Goal: Task Accomplishment & Management: Use online tool/utility

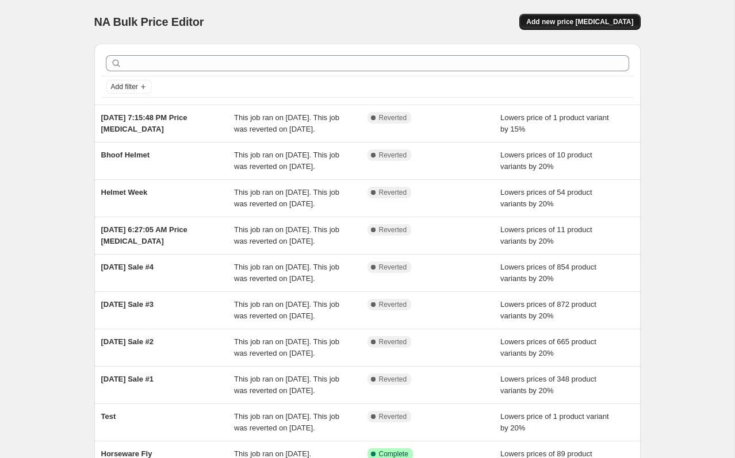
click at [577, 26] on button "Add new price [MEDICAL_DATA]" at bounding box center [579, 22] width 121 height 16
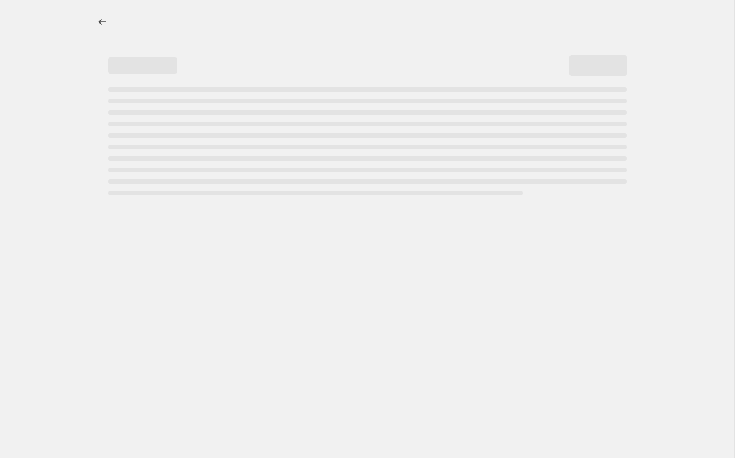
select select "percentage"
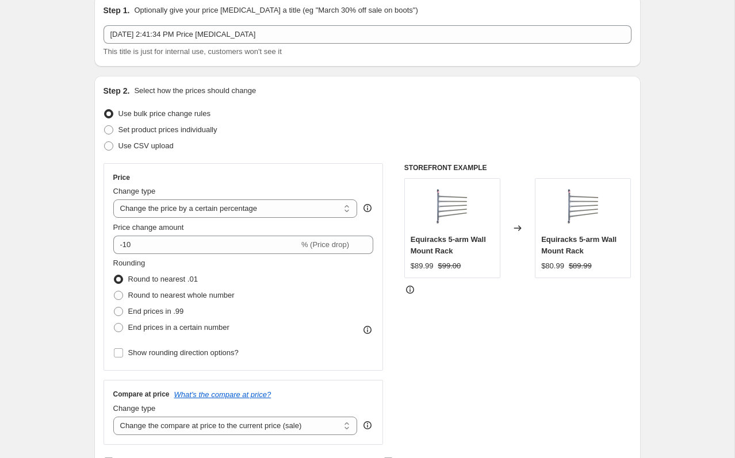
scroll to position [52, 0]
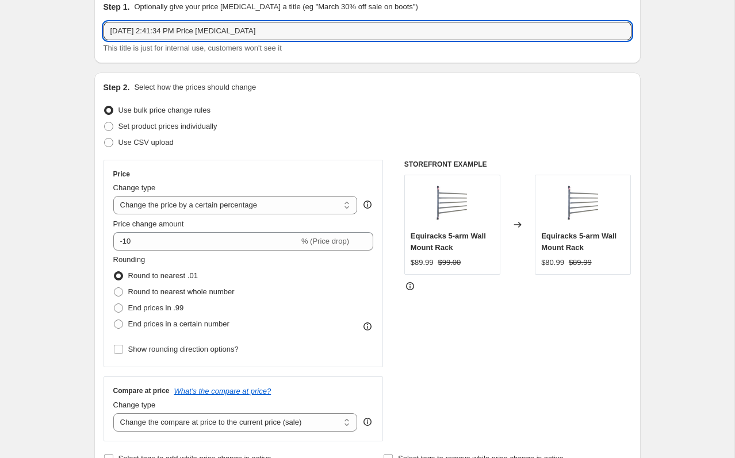
drag, startPoint x: 284, startPoint y: 28, endPoint x: 35, endPoint y: 21, distance: 249.0
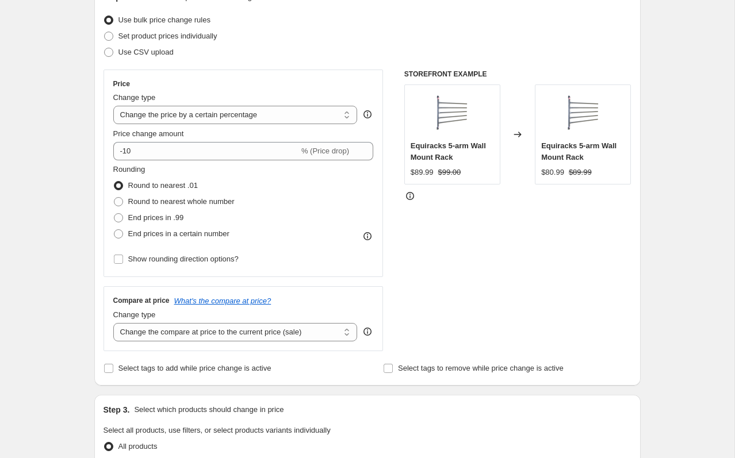
scroll to position [144, 0]
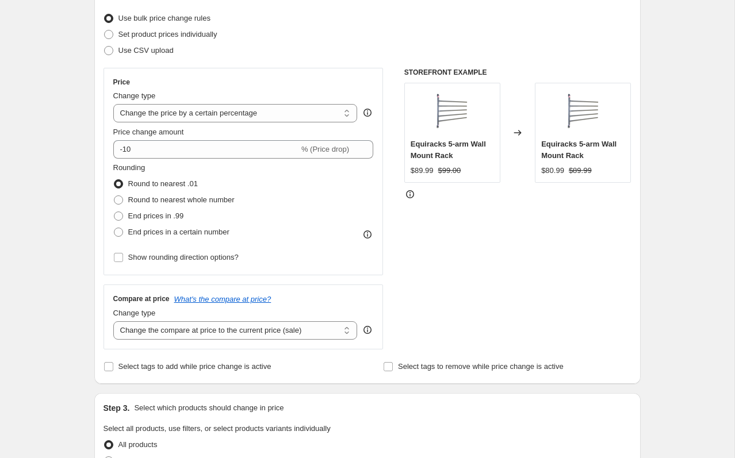
type input "Back on Track 20% Off"
click at [196, 162] on fieldset "Rounding Round to nearest .01 Round to nearest whole number End prices in .99 E…" at bounding box center [173, 201] width 121 height 78
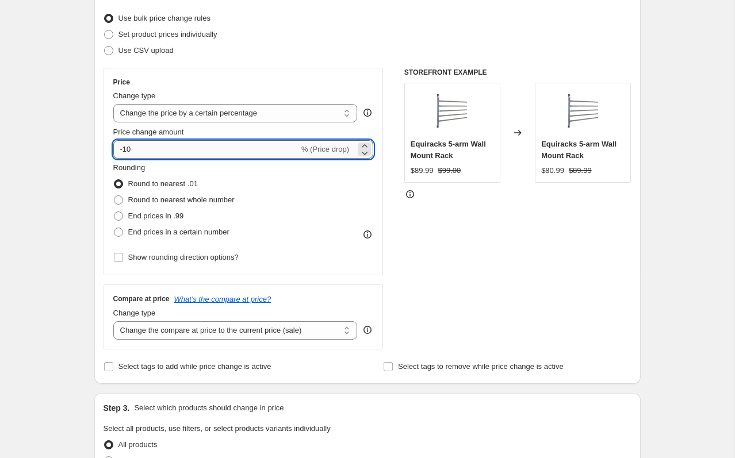
click at [192, 152] on input "-10" at bounding box center [206, 149] width 186 height 18
type input "-1"
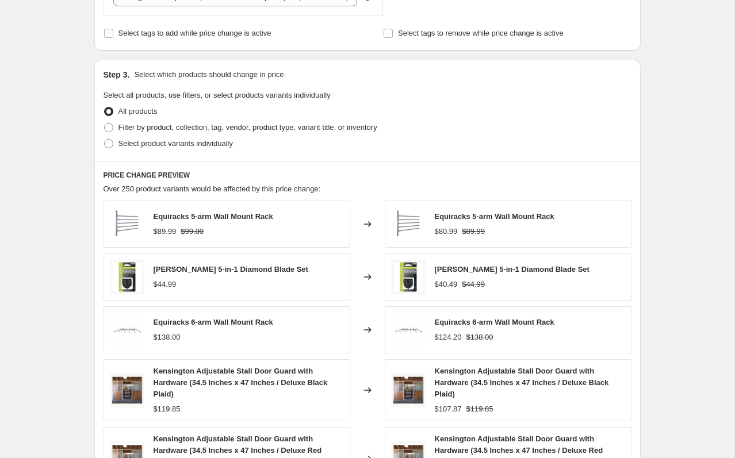
scroll to position [485, 0]
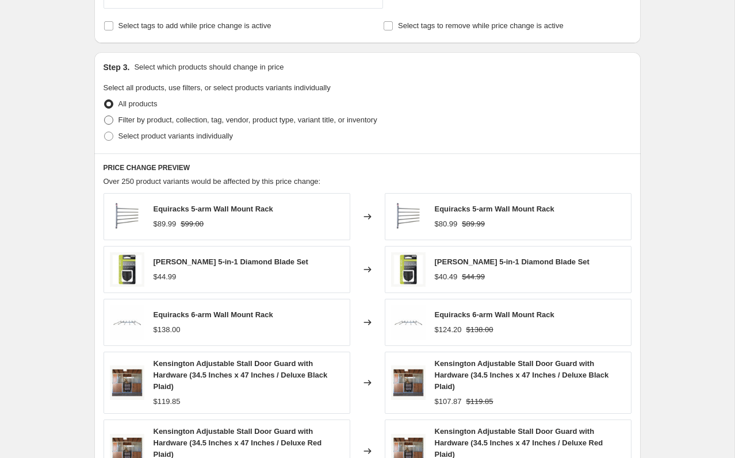
type input "-20"
click at [179, 122] on span "Filter by product, collection, tag, vendor, product type, variant title, or inv…" at bounding box center [247, 120] width 259 height 9
click at [105, 116] on input "Filter by product, collection, tag, vendor, product type, variant title, or inv…" at bounding box center [104, 116] width 1 height 1
radio input "true"
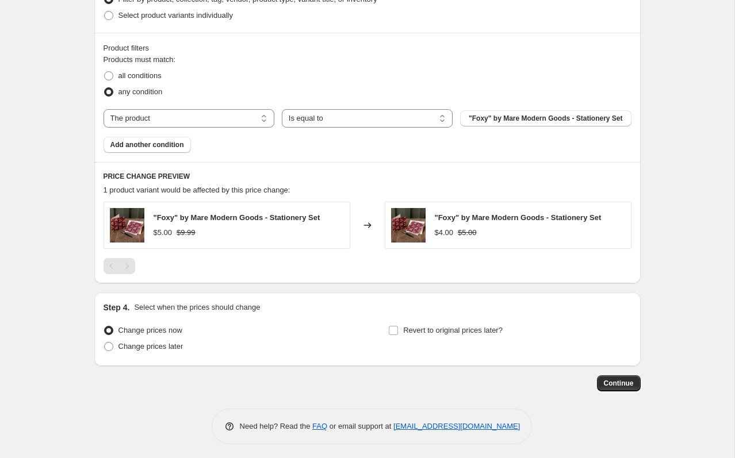
scroll to position [606, 0]
click at [236, 126] on select "The product The product's collection The product's tag The product's vendor The…" at bounding box center [188, 118] width 171 height 18
select select "vendor"
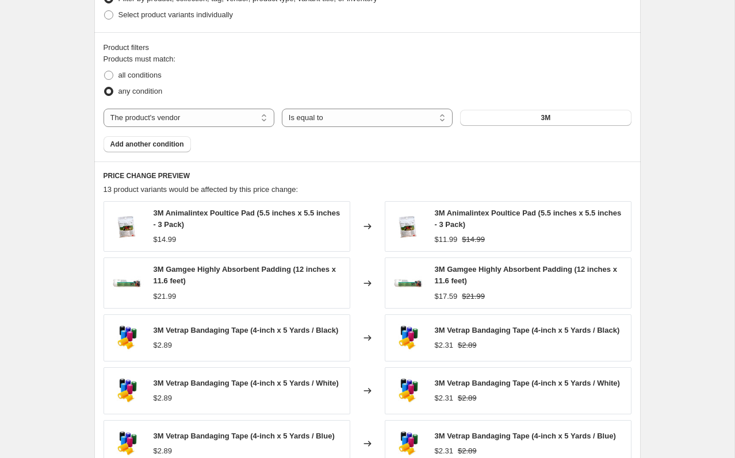
click at [573, 118] on button "3M" at bounding box center [545, 118] width 171 height 16
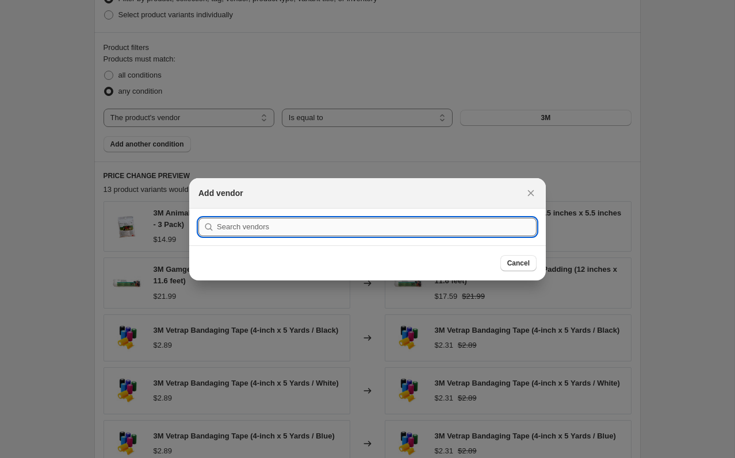
click at [425, 226] on input ":r2f:" at bounding box center [377, 227] width 320 height 18
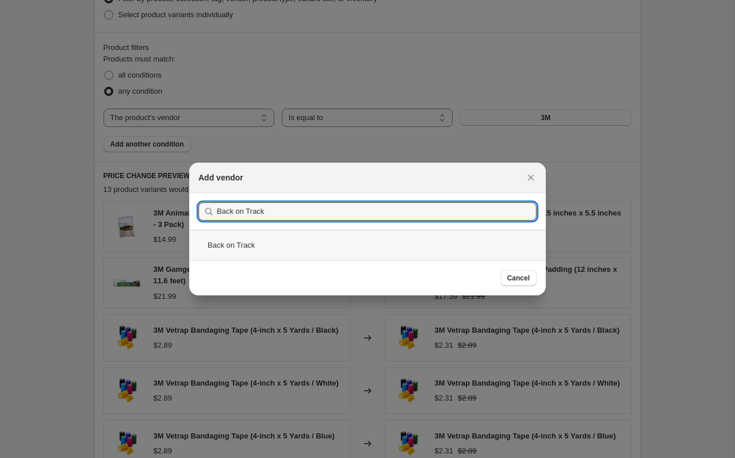
type input "Back on Track"
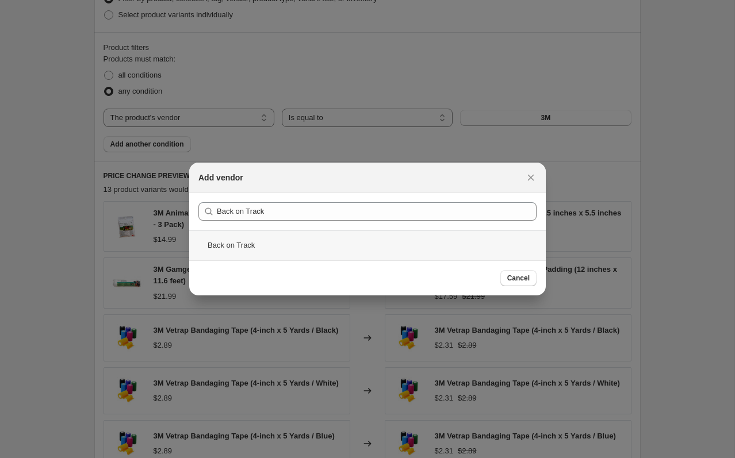
click at [277, 246] on div "Back on Track" at bounding box center [367, 245] width 356 height 30
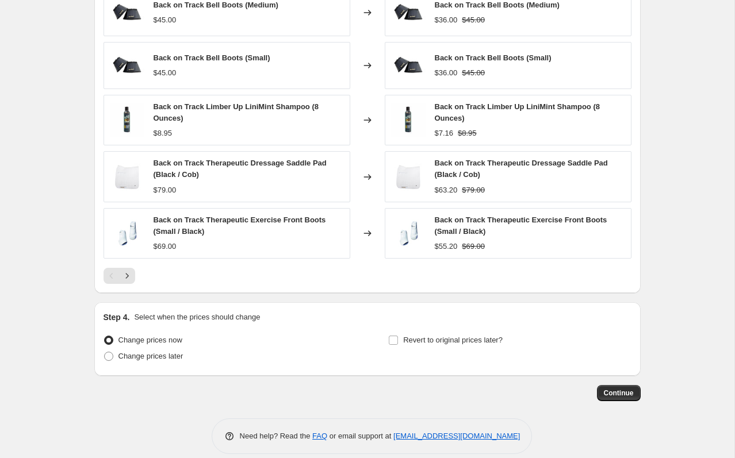
scroll to position [831, 0]
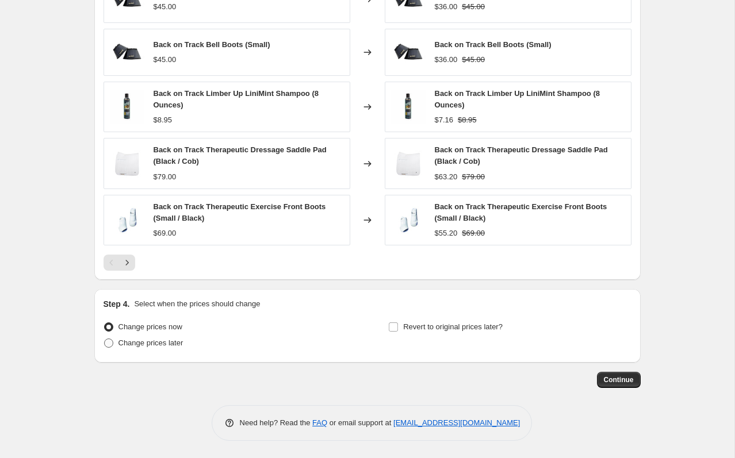
click at [145, 341] on span "Change prices later" at bounding box center [150, 343] width 65 height 9
click at [105, 339] on input "Change prices later" at bounding box center [104, 339] width 1 height 1
radio input "true"
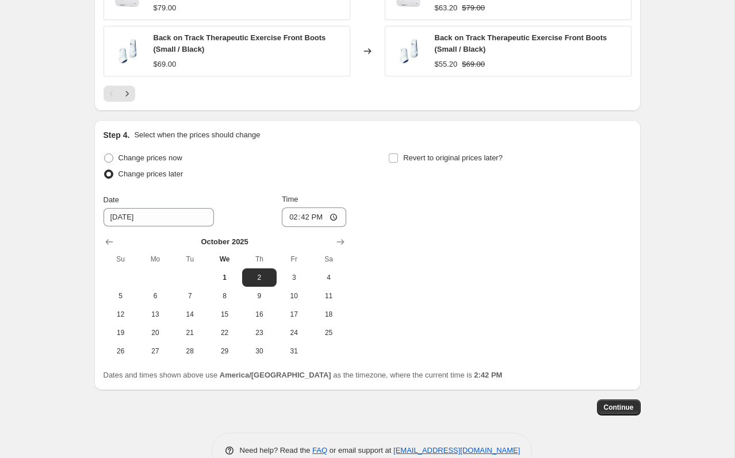
scroll to position [1008, 0]
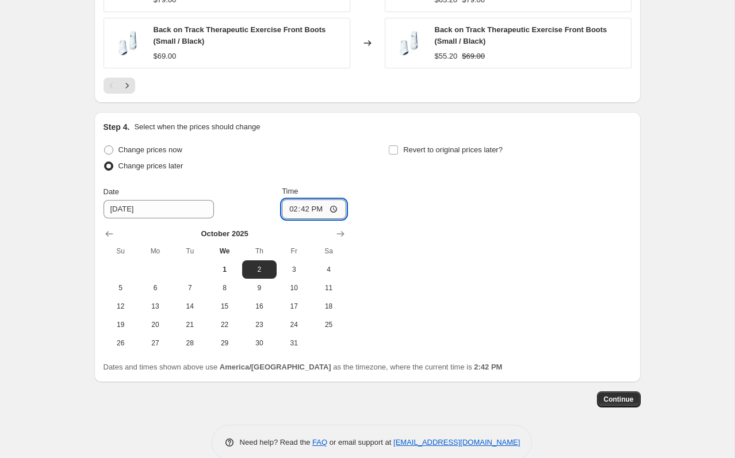
click at [332, 209] on input "14:42" at bounding box center [314, 209] width 64 height 20
click at [224, 268] on span "1" at bounding box center [224, 269] width 25 height 9
type input "[DATE]"
click at [331, 208] on input "14:42" at bounding box center [314, 209] width 64 height 20
type input "23:59"
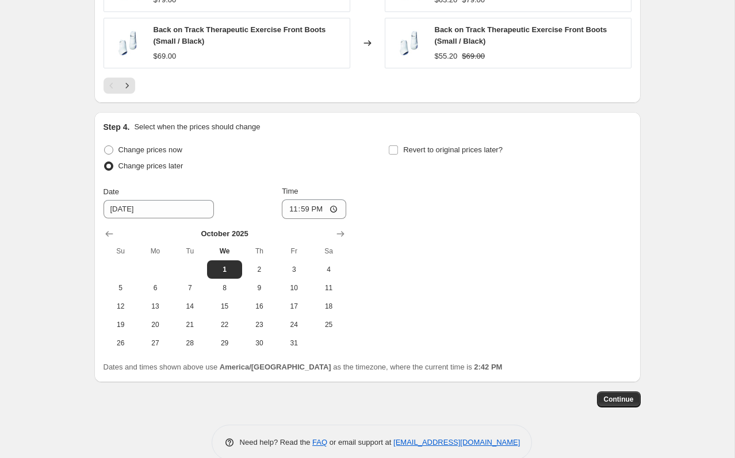
click at [431, 286] on div "Change prices now Change prices later Date [DATE] Time 23:59 [DATE] Su Mo Tu We…" at bounding box center [367, 247] width 528 height 210
click at [389, 149] on input "Revert to original prices later?" at bounding box center [393, 149] width 9 height 9
checkbox input "true"
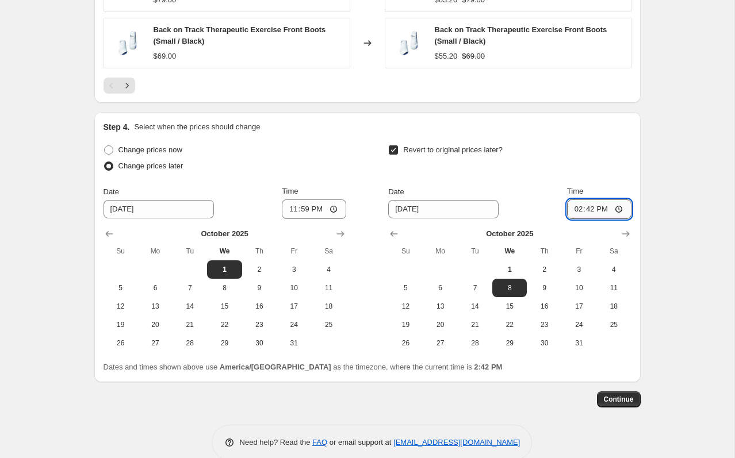
click at [616, 213] on input "14:42" at bounding box center [599, 209] width 64 height 20
type input "03:00"
click at [619, 158] on div "Revert to original prices later?" at bounding box center [509, 159] width 243 height 34
click at [335, 211] on input "23:59" at bounding box center [314, 209] width 64 height 20
type input "22:59"
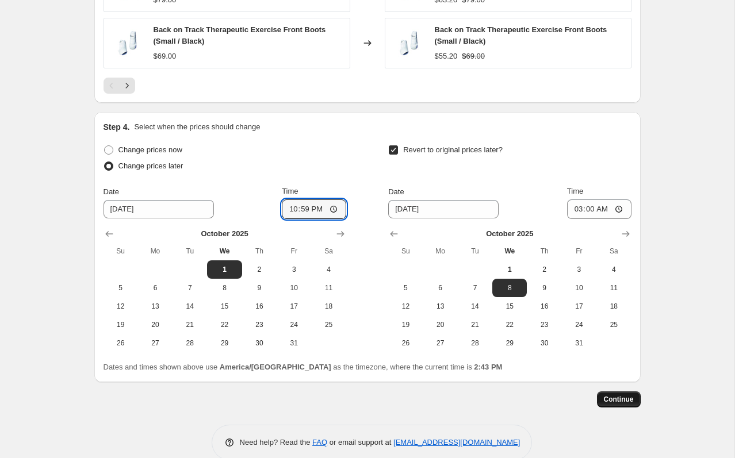
click at [606, 399] on span "Continue" at bounding box center [619, 399] width 30 height 9
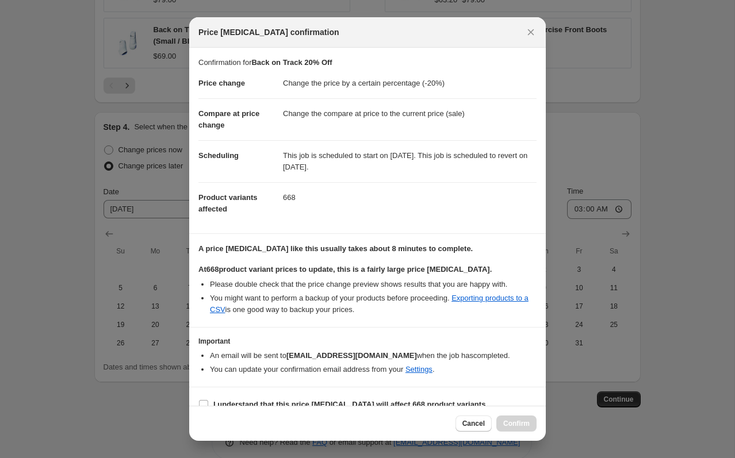
scroll to position [16, 0]
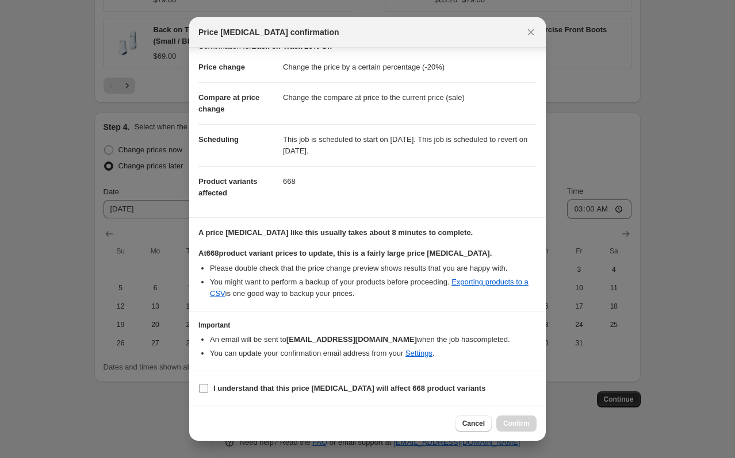
click at [328, 390] on b "I understand that this price [MEDICAL_DATA] will affect 668 product variants" at bounding box center [349, 388] width 272 height 9
click at [208, 390] on input "I understand that this price [MEDICAL_DATA] will affect 668 product variants" at bounding box center [203, 388] width 9 height 9
checkbox input "true"
click at [515, 425] on span "Confirm" at bounding box center [516, 423] width 26 height 9
